Goal: Check status

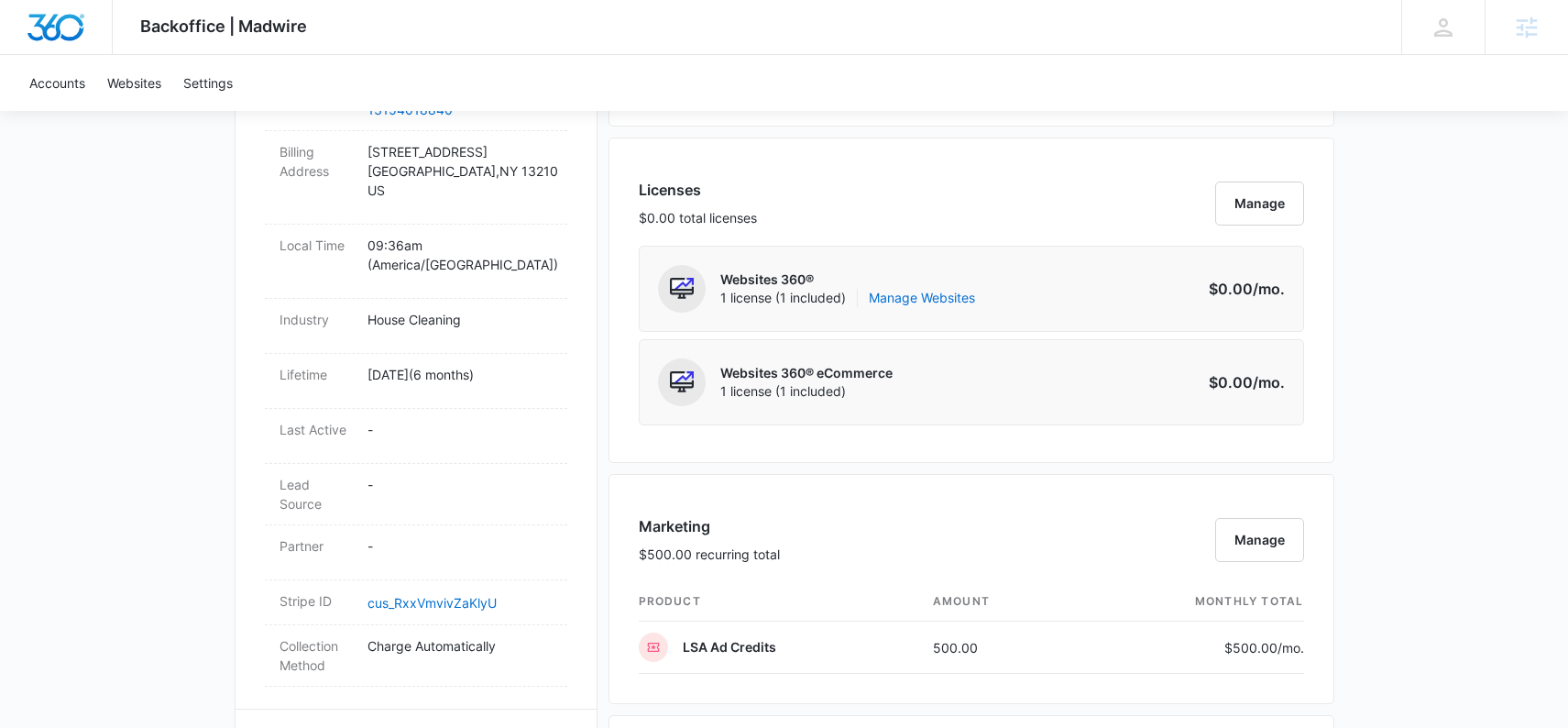
scroll to position [676, 0]
